Goal: Task Accomplishment & Management: Manage account settings

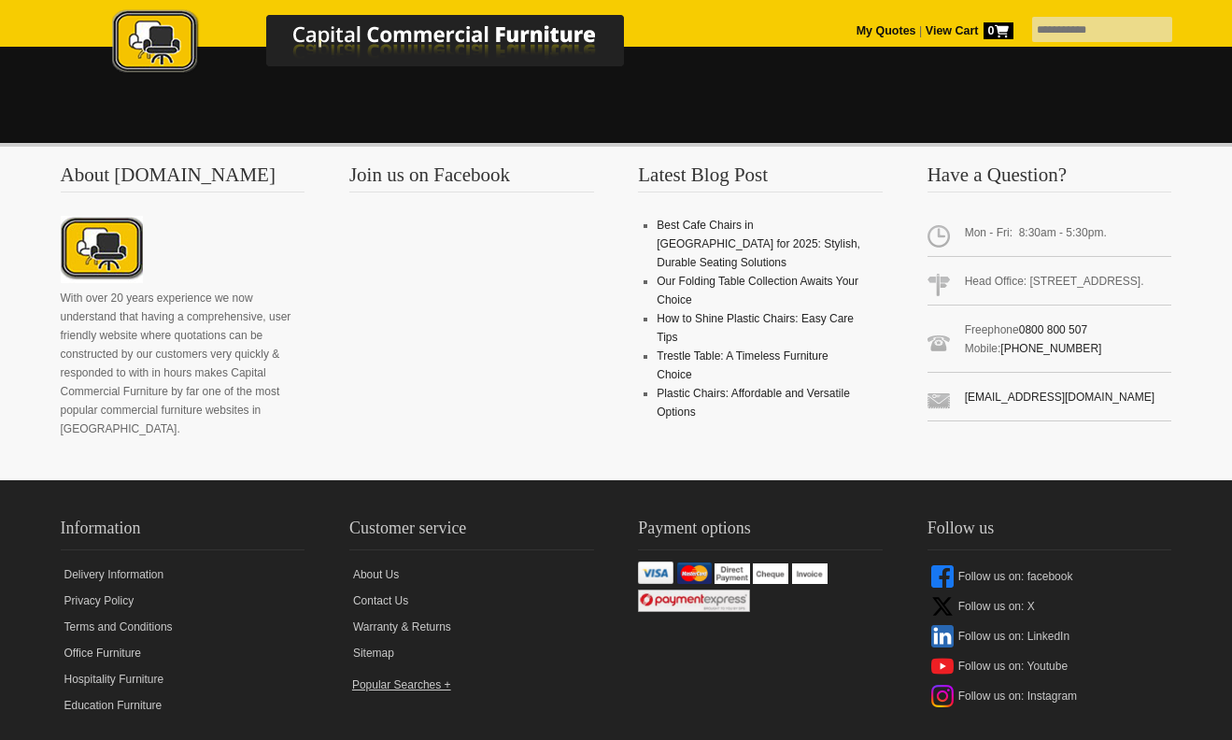
scroll to position [1654, 0]
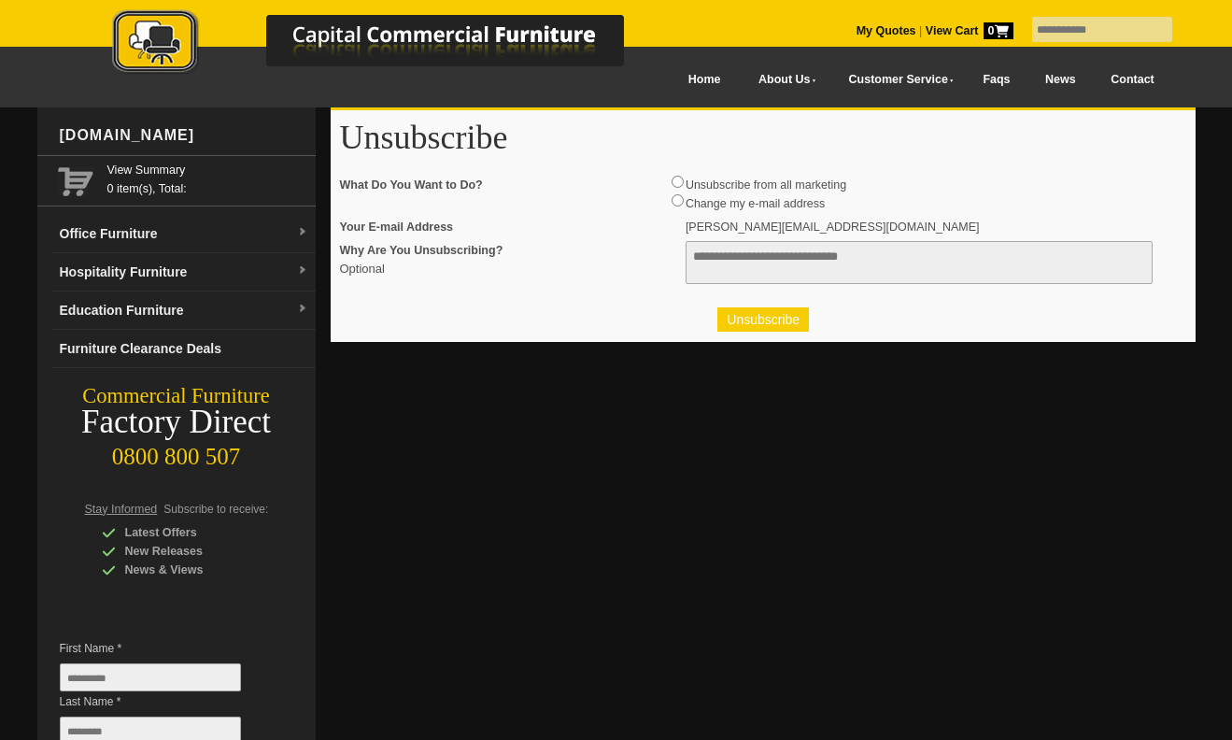
click at [750, 320] on button "Unsubscribe" at bounding box center [764, 319] width 92 height 24
